Goal: Transaction & Acquisition: Download file/media

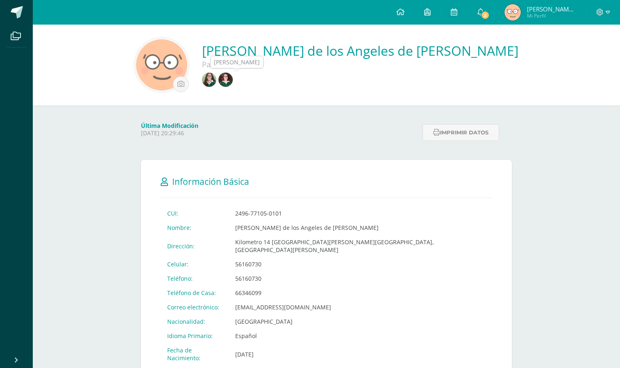
click at [216, 82] on img at bounding box center [209, 80] width 14 height 14
click at [488, 14] on span "2" at bounding box center [484, 15] width 9 height 9
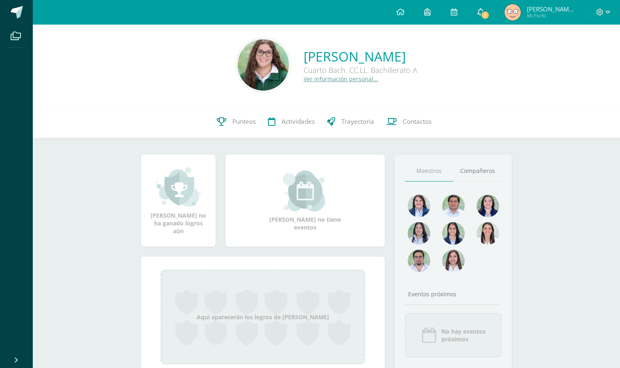
click at [484, 17] on span "2" at bounding box center [484, 15] width 9 height 9
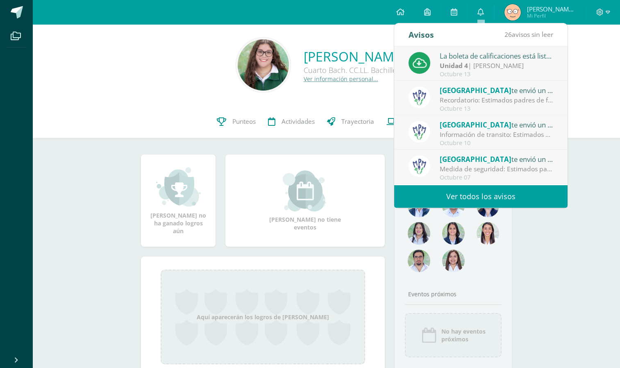
click at [476, 62] on div "Unidad 4 | Ana Rodríguez" at bounding box center [497, 65] width 114 height 9
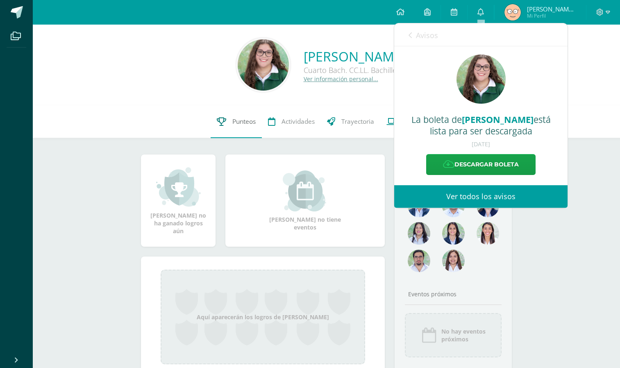
click at [243, 120] on span "Punteos" at bounding box center [243, 121] width 23 height 9
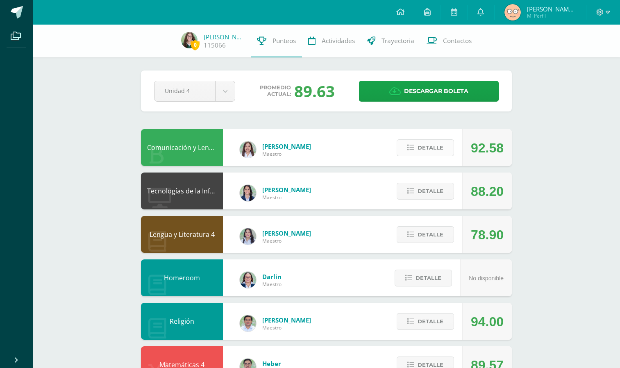
click at [424, 145] on span "Detalle" at bounding box center [430, 147] width 26 height 15
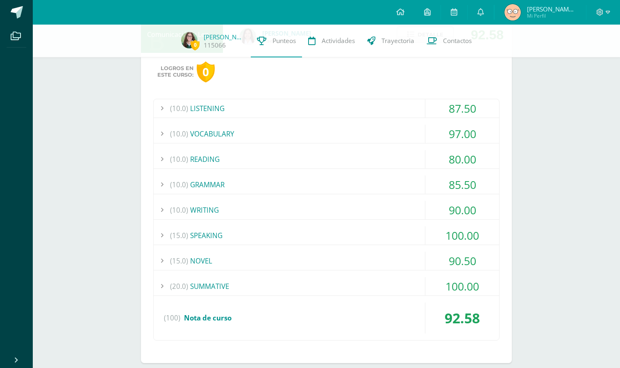
scroll to position [134, 0]
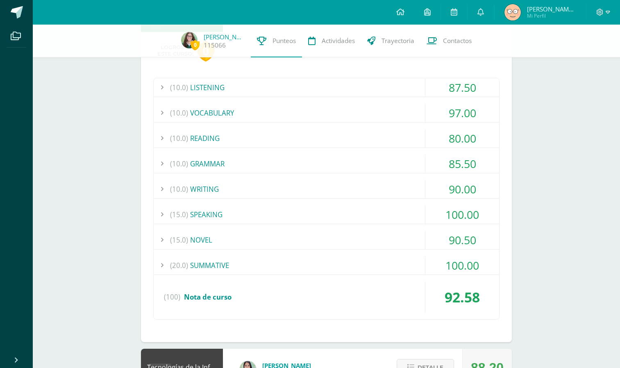
click at [364, 141] on div "(10.0) READING" at bounding box center [326, 138] width 345 height 18
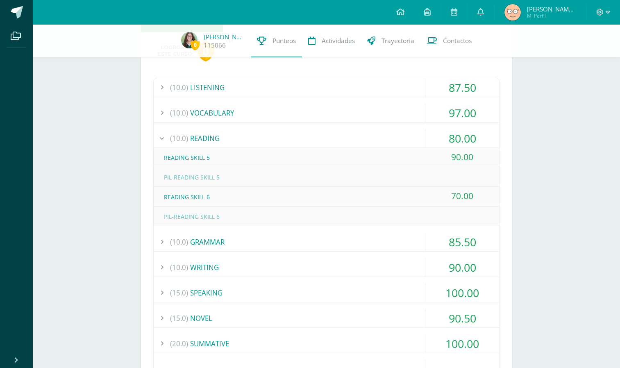
click at [364, 141] on div "(10.0) READING" at bounding box center [326, 138] width 345 height 18
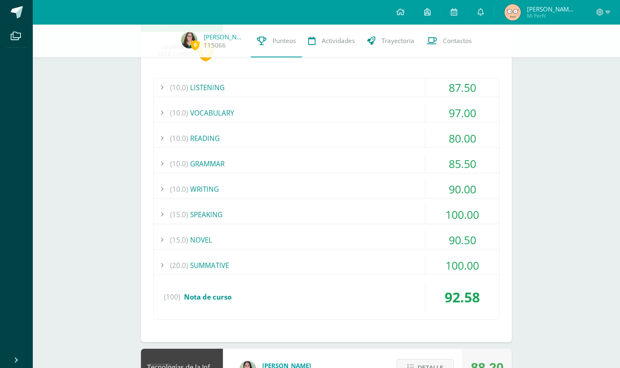
click at [389, 185] on div "(10.0) WRITING" at bounding box center [326, 189] width 345 height 18
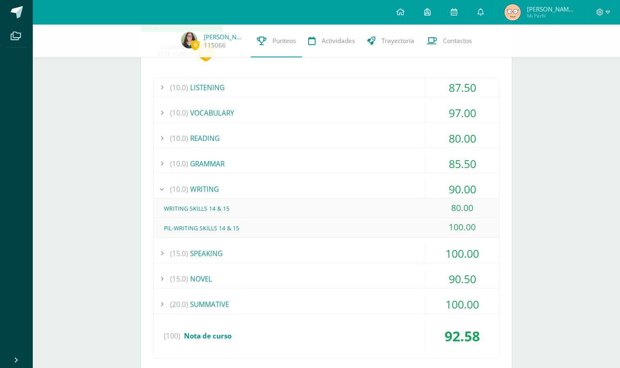
click at [389, 185] on div "(10.0) WRITING" at bounding box center [326, 189] width 345 height 18
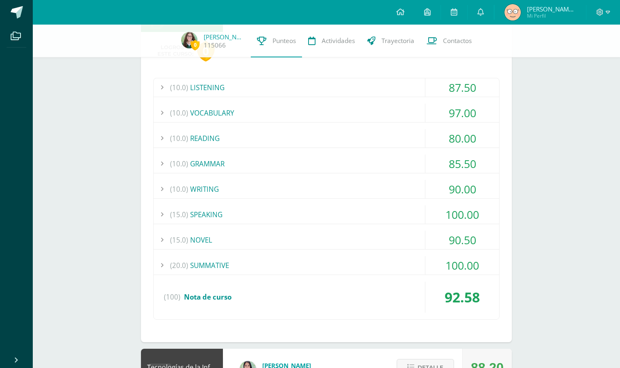
click at [389, 185] on div "(10.0) WRITING" at bounding box center [326, 189] width 345 height 18
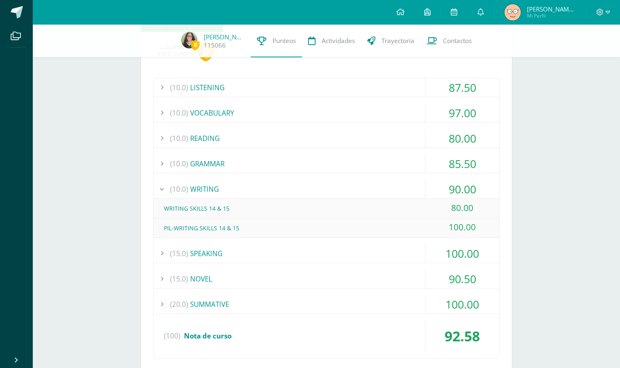
click at [389, 185] on div "(10.0) WRITING" at bounding box center [326, 189] width 345 height 18
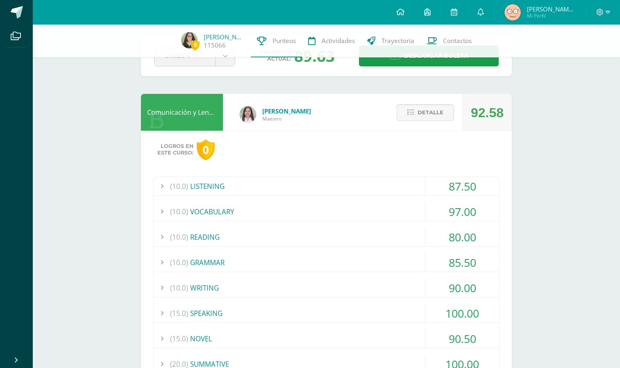
scroll to position [35, 0]
click at [416, 108] on button "Detalle" at bounding box center [425, 112] width 57 height 17
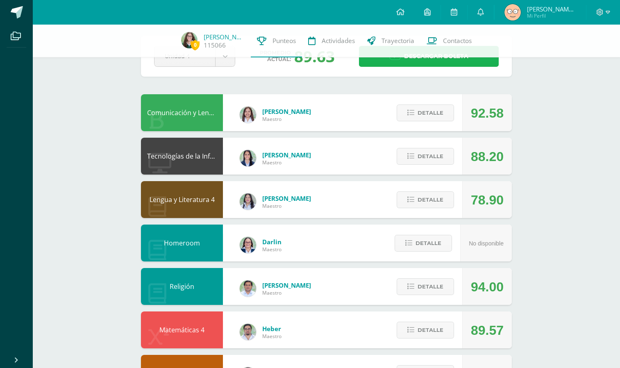
click at [449, 64] on span "Descargar boleta" at bounding box center [436, 56] width 64 height 20
